Goal: Task Accomplishment & Management: Manage account settings

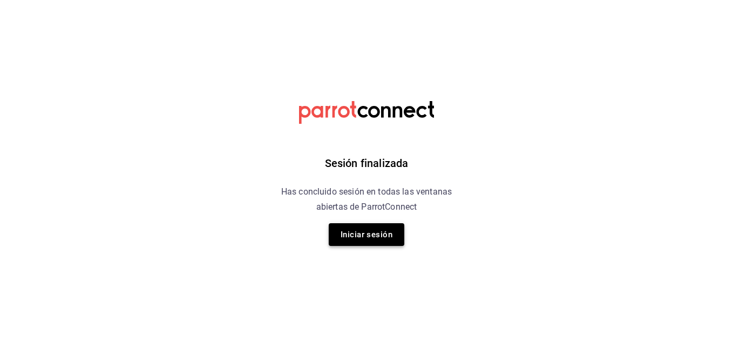
click at [346, 237] on button "Iniciar sesión" at bounding box center [367, 234] width 76 height 23
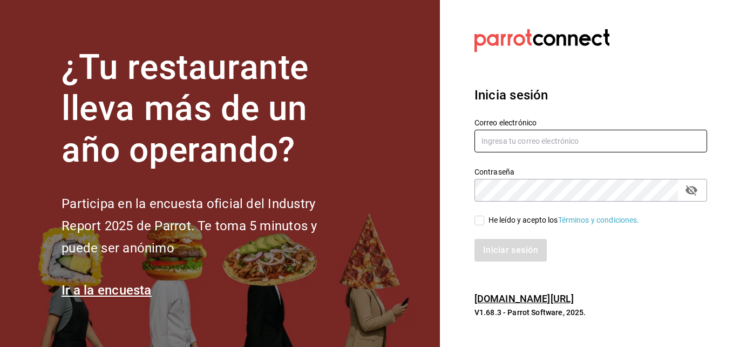
type input "[EMAIL_ADDRESS][DOMAIN_NAME]"
click at [482, 220] on input "He leído y acepto los Términos y condiciones." at bounding box center [480, 220] width 10 height 10
checkbox input "true"
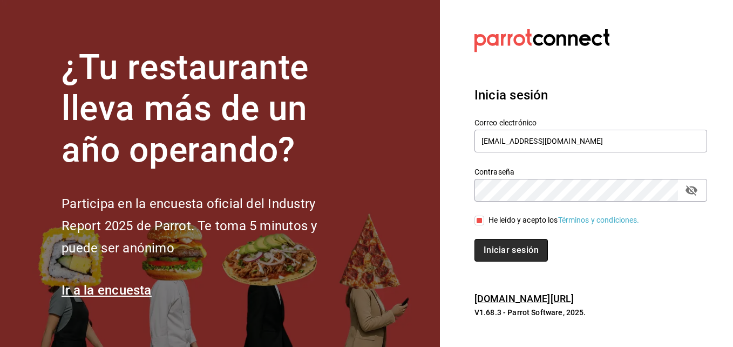
click at [504, 251] on button "Iniciar sesión" at bounding box center [511, 250] width 73 height 23
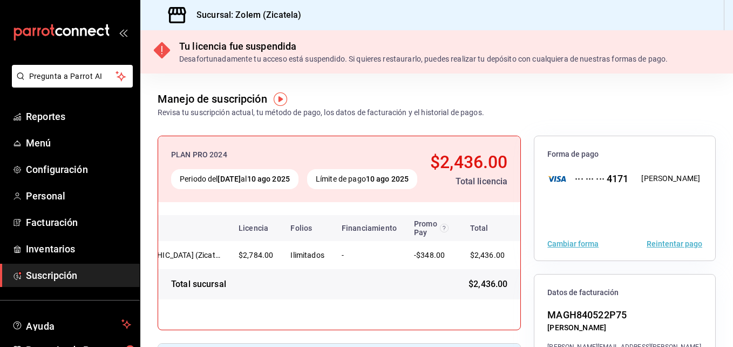
scroll to position [0, 62]
